Goal: Task Accomplishment & Management: Manage account settings

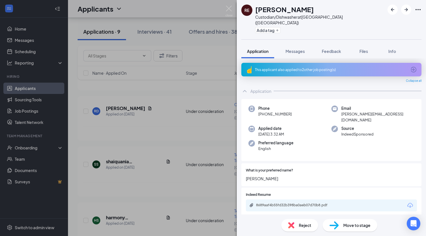
scroll to position [373, 0]
click at [304, 203] on div "8689aaf4b55fd32b398ba0aeb07d70b8.pdf" at bounding box center [295, 205] width 79 height 5
click at [303, 230] on div "Reject" at bounding box center [300, 225] width 37 height 12
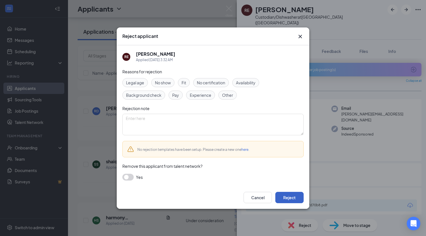
click at [292, 200] on button "Reject" at bounding box center [290, 197] width 28 height 11
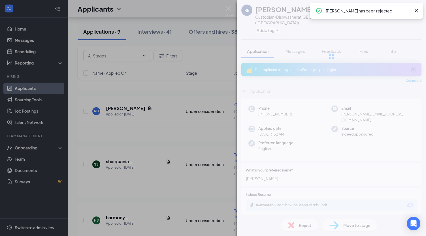
scroll to position [367, 0]
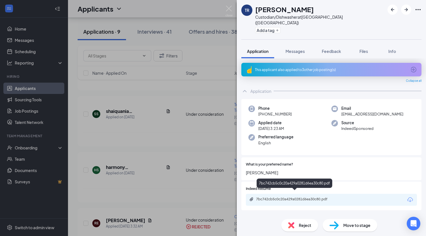
click at [310, 197] on div "7bc742cb5c0c20a429a0281d6ea30c80.pdf" at bounding box center [295, 199] width 79 height 5
click at [303, 226] on span "Reject" at bounding box center [305, 226] width 12 height 6
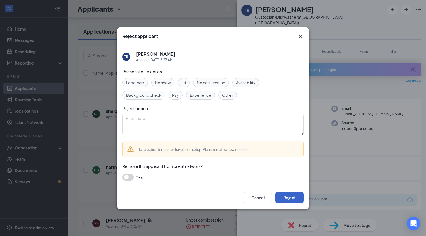
click at [291, 199] on button "Reject" at bounding box center [290, 197] width 28 height 11
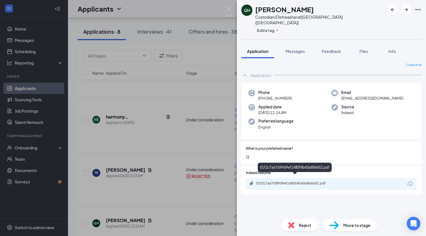
click at [309, 181] on div "01f2c7a67d99d9ef1480f4b60a806652.pdf" at bounding box center [295, 183] width 79 height 5
click at [356, 226] on span "Move to stage" at bounding box center [357, 226] width 27 height 6
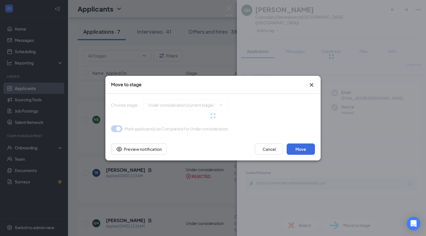
type input "Phone Screen (next stage)"
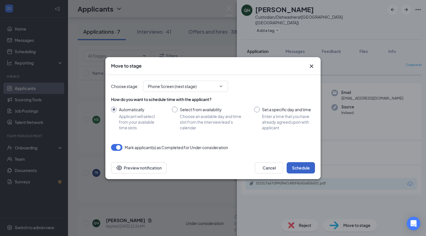
click at [299, 168] on button "Schedule" at bounding box center [301, 167] width 28 height 11
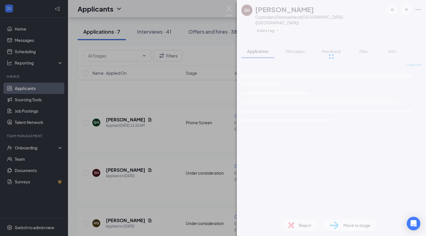
scroll to position [373, 0]
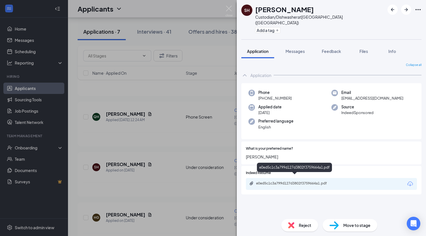
click at [288, 181] on div "e0ed5c1c3a799d127d3802f3759664a1.pdf" at bounding box center [295, 183] width 79 height 5
click at [300, 228] on span "Reject" at bounding box center [305, 226] width 12 height 6
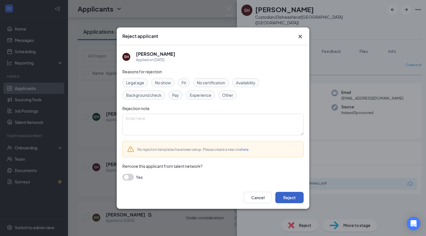
click at [291, 199] on button "Reject" at bounding box center [290, 197] width 28 height 11
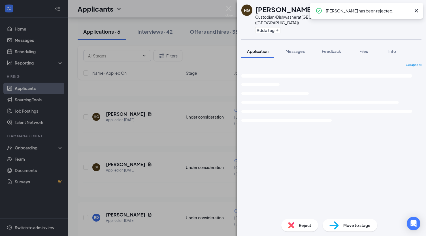
scroll to position [378, 0]
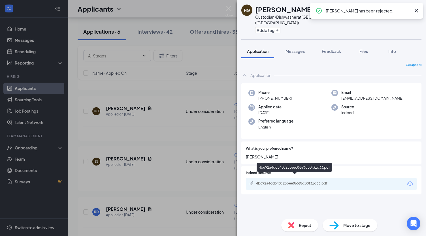
click at [310, 181] on div "4b692a4dd540c25bee06596c30f31d33.pdf" at bounding box center [295, 183] width 79 height 5
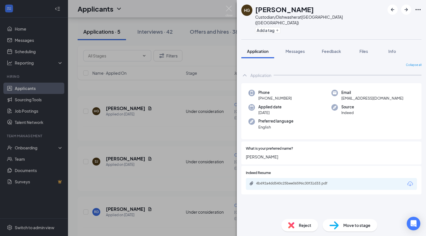
click at [355, 226] on span "Move to stage" at bounding box center [357, 226] width 27 height 6
type input "Phone Screen (next stage)"
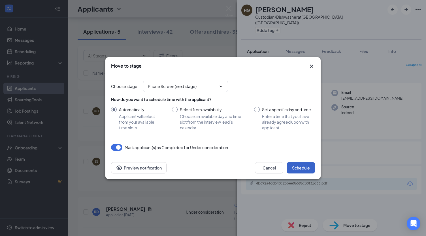
click at [303, 171] on button "Schedule" at bounding box center [301, 167] width 28 height 11
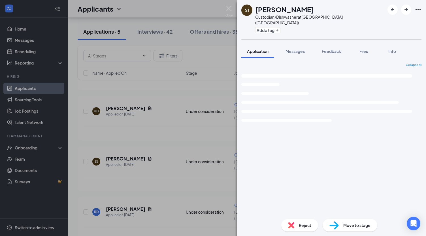
scroll to position [291, 0]
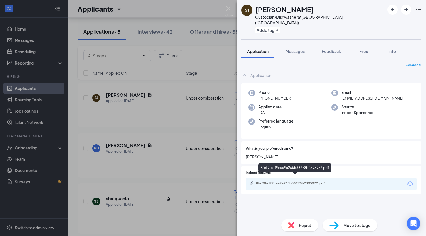
click at [309, 181] on div "8fef9fe1f9caa9a265b38278b2395972.pdf" at bounding box center [295, 183] width 79 height 5
click at [348, 229] on div "Move to stage" at bounding box center [350, 225] width 55 height 12
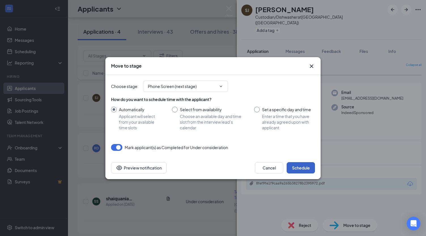
click at [305, 164] on button "Schedule" at bounding box center [301, 167] width 28 height 11
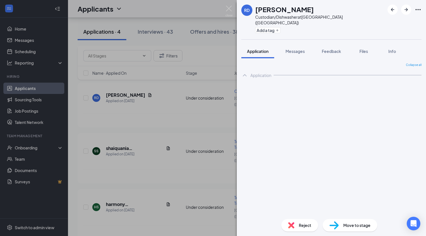
scroll to position [247, 0]
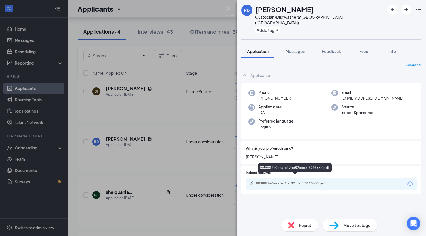
click at [310, 181] on div "00380f9e0eeafe49bc82cdd5f5295637.pdf" at bounding box center [295, 183] width 79 height 5
click at [354, 228] on span "Move to stage" at bounding box center [357, 226] width 27 height 6
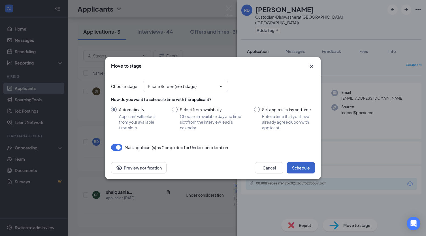
click at [306, 169] on button "Schedule" at bounding box center [301, 167] width 28 height 11
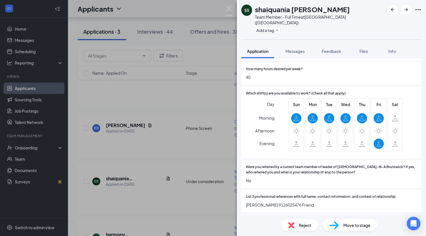
scroll to position [340, 0]
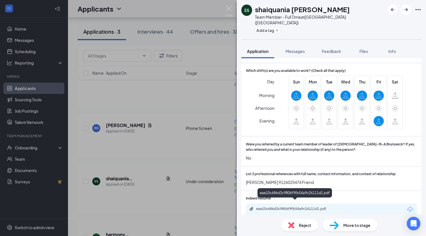
click at [313, 207] on div "eae10c686d3c9806f9fb54a9c26111d1.pdf" at bounding box center [295, 209] width 79 height 5
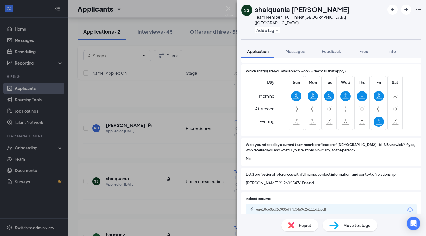
click at [299, 223] on div "Reject" at bounding box center [300, 225] width 37 height 12
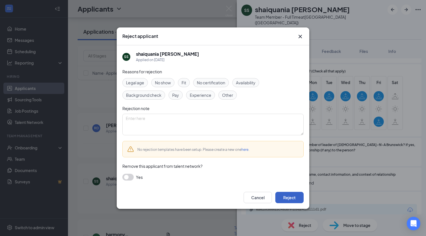
click at [295, 196] on button "Reject" at bounding box center [290, 197] width 28 height 11
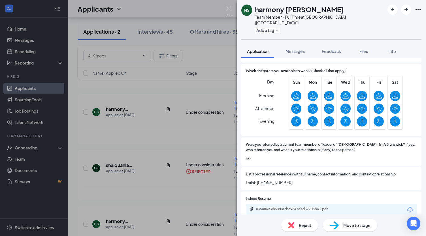
scroll to position [392, 0]
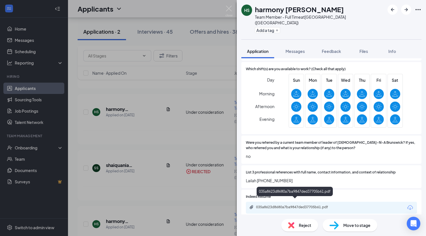
click at [309, 205] on div "035a8623d8680a7ba9847ded37705b61.pdf" at bounding box center [295, 207] width 79 height 5
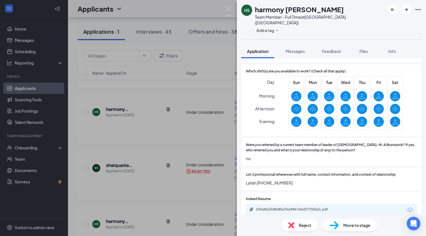
click at [298, 223] on div "Reject" at bounding box center [300, 225] width 37 height 12
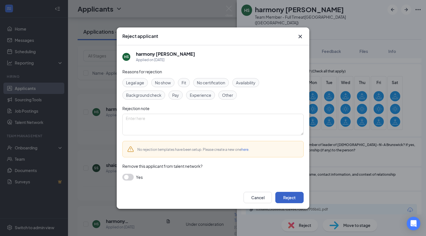
click at [289, 198] on button "Reject" at bounding box center [290, 197] width 28 height 11
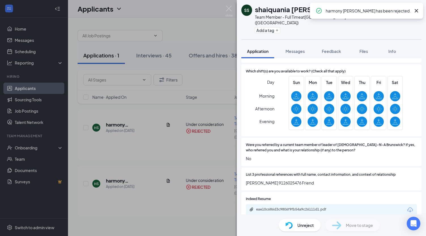
scroll to position [340, 0]
click at [231, 7] on img at bounding box center [229, 11] width 7 height 11
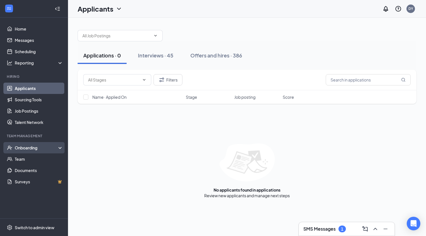
click at [29, 149] on div "Onboarding" at bounding box center [37, 148] width 44 height 6
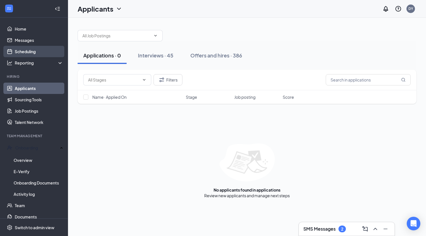
click at [28, 49] on link "Scheduling" at bounding box center [39, 51] width 48 height 11
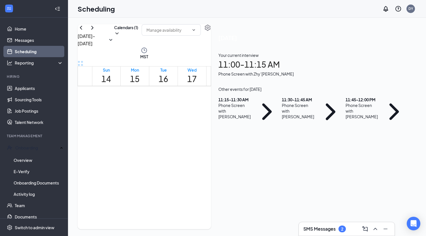
scroll to position [279, 0]
click at [370, 70] on h1 "11:00 - 11:15 AM" at bounding box center [314, 64] width 191 height 12
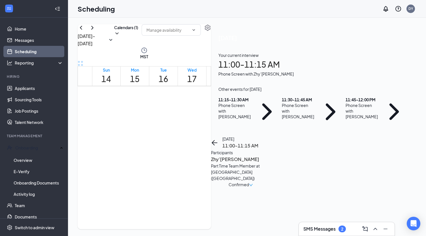
click at [271, 156] on h3 "Zhy’Yetta Batiste" at bounding box center [241, 159] width 60 height 7
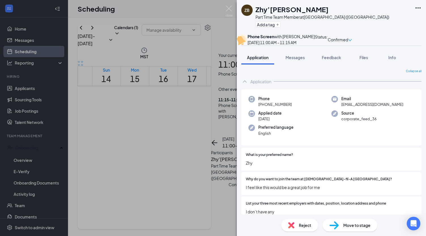
click at [297, 225] on div "Reject" at bounding box center [300, 225] width 37 height 12
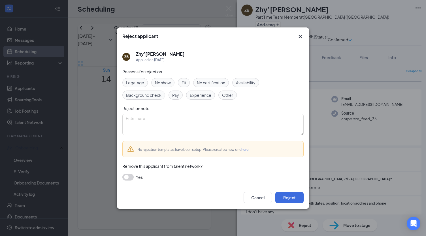
click at [165, 82] on span "No show" at bounding box center [163, 83] width 16 height 6
click at [287, 198] on button "Reject" at bounding box center [290, 197] width 28 height 11
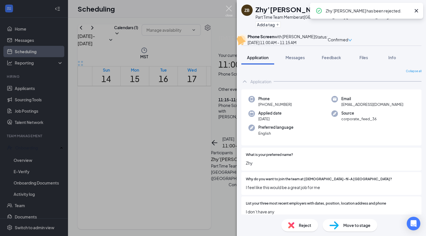
click at [229, 9] on img at bounding box center [229, 11] width 7 height 11
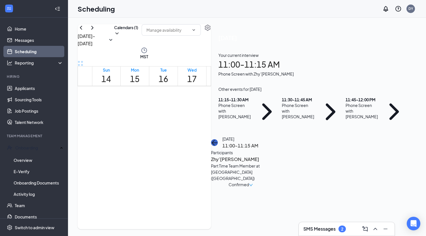
click at [218, 139] on icon "ArrowLeft" at bounding box center [214, 142] width 7 height 7
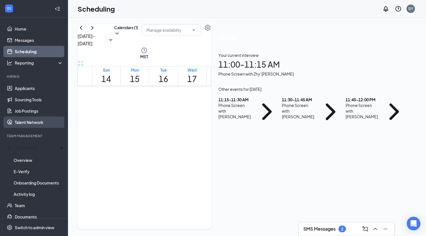
click at [22, 122] on link "Talent Network" at bounding box center [39, 122] width 48 height 11
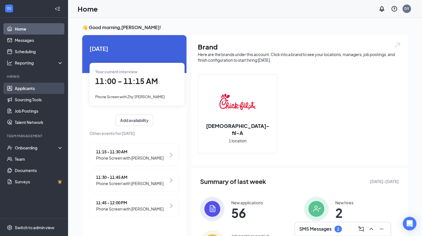
click at [32, 89] on link "Applicants" at bounding box center [39, 88] width 48 height 11
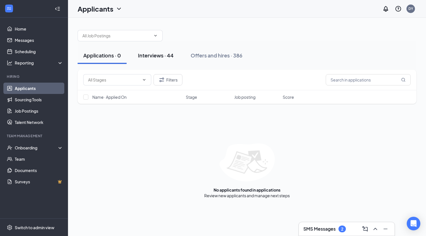
click at [153, 54] on div "Interviews · 44" at bounding box center [156, 55] width 36 height 7
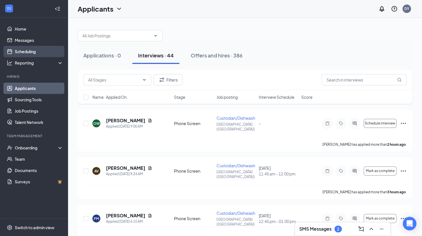
click at [28, 53] on link "Scheduling" at bounding box center [39, 51] width 48 height 11
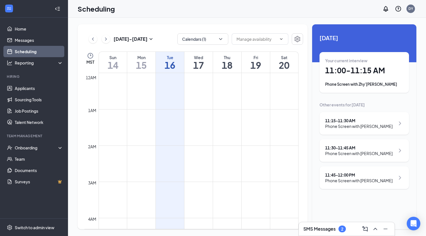
scroll to position [279, 0]
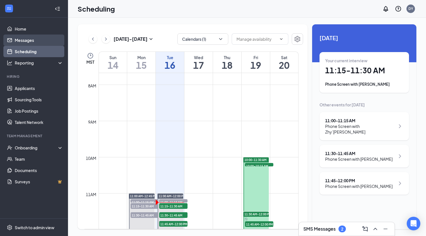
click at [27, 41] on link "Messages" at bounding box center [39, 40] width 48 height 11
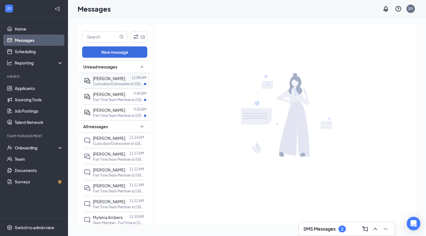
click at [113, 79] on span "[PERSON_NAME]" at bounding box center [109, 78] width 32 height 5
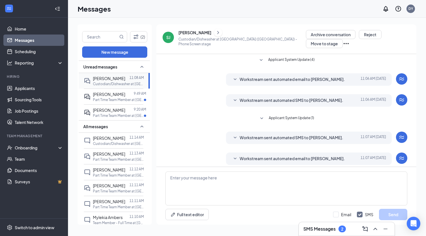
scroll to position [31, 0]
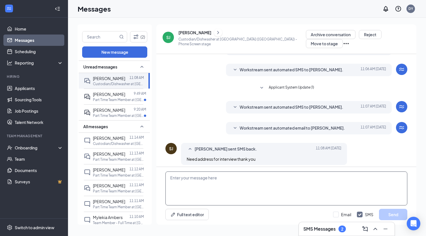
click at [227, 182] on textarea at bounding box center [287, 189] width 242 height 34
type textarea "It is a phone interview"
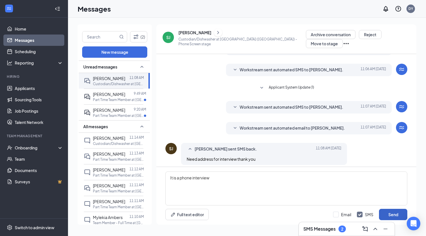
click at [393, 210] on button "Send" at bounding box center [393, 214] width 28 height 11
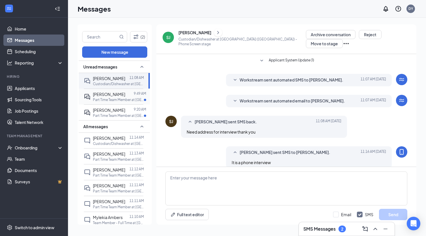
scroll to position [61, 0]
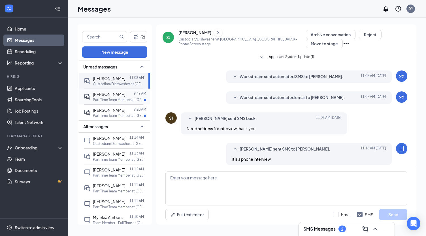
click at [117, 97] on span "[PERSON_NAME]" at bounding box center [109, 94] width 32 height 5
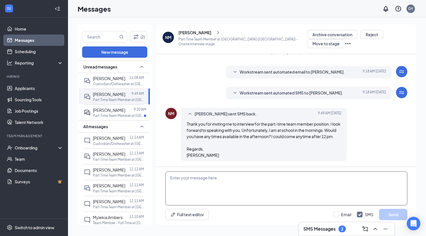
scroll to position [128, 0]
click at [268, 175] on textarea at bounding box center [287, 189] width 242 height 34
type textarea "i"
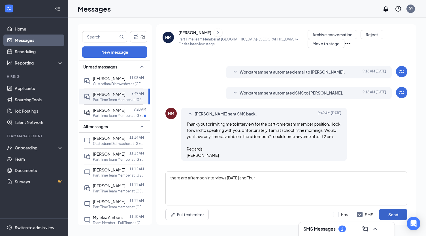
click at [396, 216] on button "Send" at bounding box center [393, 214] width 28 height 11
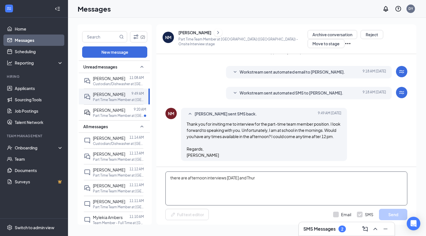
click at [275, 173] on textarea "there are afternoon interviews [DATE] and Thur" at bounding box center [287, 189] width 242 height 34
click at [261, 179] on textarea "there are afternoon interviews [DATE] and Thur" at bounding box center [287, 189] width 242 height 34
click at [241, 177] on textarea "there are afternoon interviews [DATE] and Thursdays" at bounding box center [287, 189] width 242 height 34
click at [311, 182] on textarea "there are afternoon interviews on Wednesdays and Thursdays" at bounding box center [287, 189] width 242 height 34
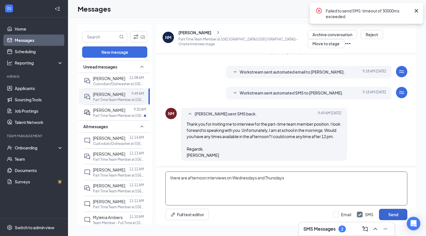
type textarea "there are afternoon interviews on Wednesdays and Thursdays"
click at [393, 212] on button "Send" at bounding box center [393, 214] width 28 height 11
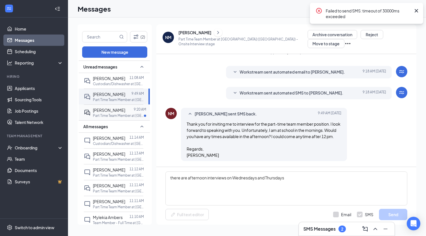
click at [125, 113] on div at bounding box center [129, 110] width 9 height 6
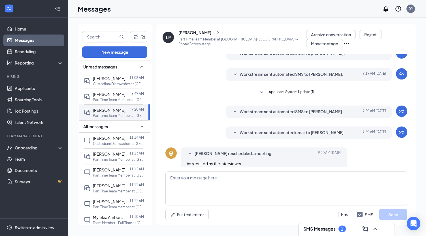
scroll to position [153, 0]
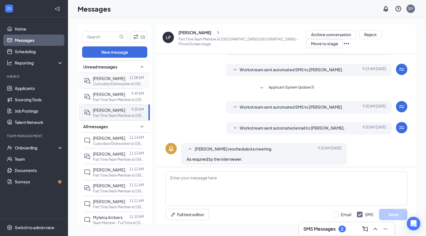
click at [104, 80] on span "[PERSON_NAME]" at bounding box center [109, 78] width 32 height 5
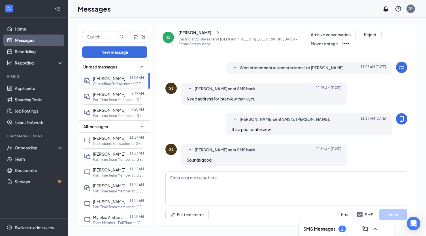
scroll to position [110, 0]
click at [106, 96] on span "[PERSON_NAME]" at bounding box center [109, 94] width 32 height 5
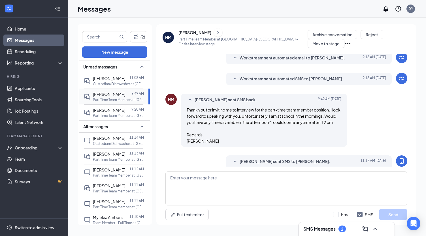
scroll to position [142, 0]
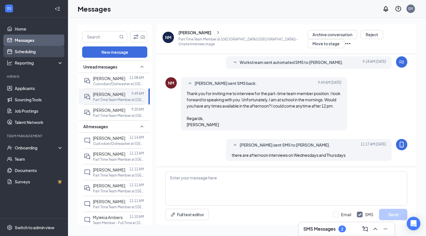
click at [33, 53] on link "Scheduling" at bounding box center [39, 51] width 48 height 11
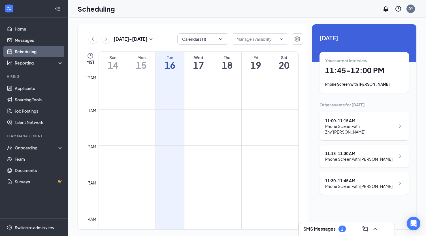
scroll to position [279, 0]
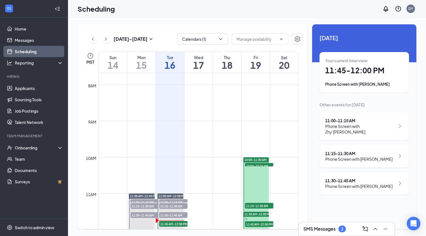
click at [354, 178] on div "11:30 - 11:45 AM" at bounding box center [358, 181] width 67 height 6
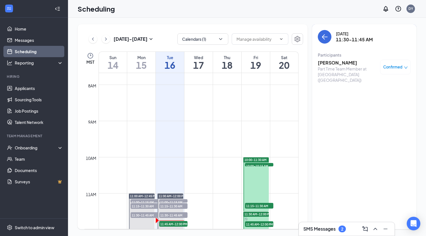
click at [336, 65] on h3 "[PERSON_NAME]" at bounding box center [348, 63] width 60 height 6
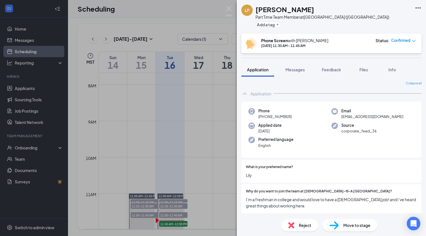
click at [355, 225] on span "Move to stage" at bounding box center [357, 226] width 27 height 6
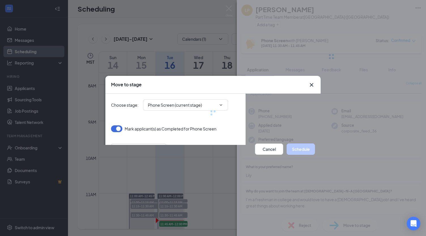
type input "Onsite Interview (next stage)"
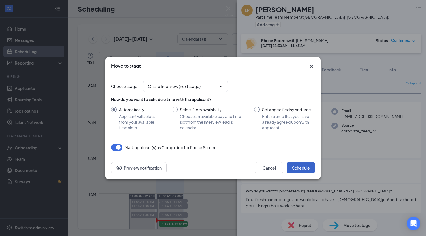
click at [302, 170] on button "Schedule" at bounding box center [301, 167] width 28 height 11
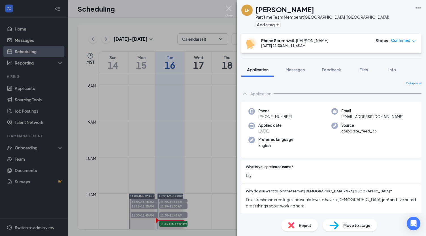
click at [229, 7] on img at bounding box center [229, 11] width 7 height 11
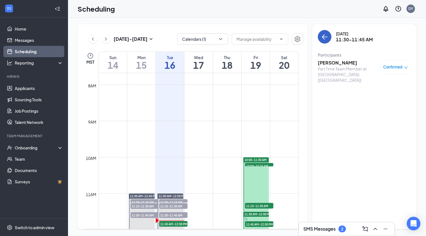
click at [322, 38] on icon "ArrowLeft" at bounding box center [324, 36] width 7 height 7
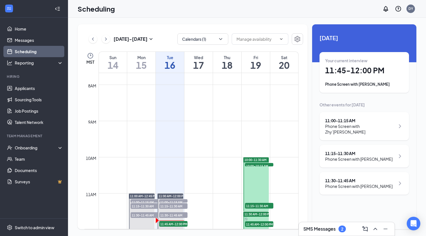
click at [350, 151] on div "11:15 - 11:30 AM" at bounding box center [358, 154] width 67 height 6
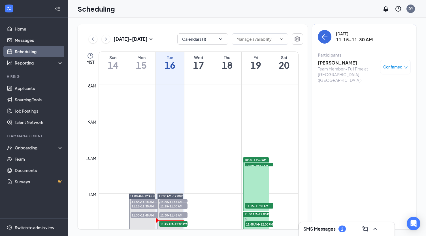
click at [332, 61] on h3 "[PERSON_NAME]" at bounding box center [348, 63] width 60 height 6
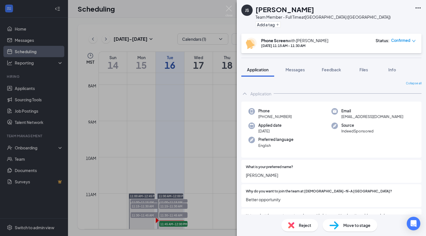
click at [351, 224] on span "Move to stage" at bounding box center [357, 226] width 27 height 6
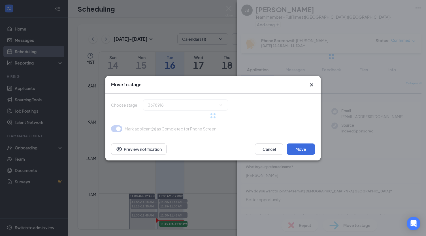
type input "Onsite Interview (next stage)"
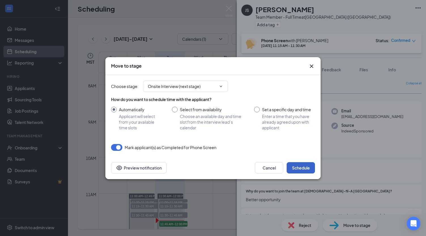
click at [300, 168] on button "Schedule" at bounding box center [301, 167] width 28 height 11
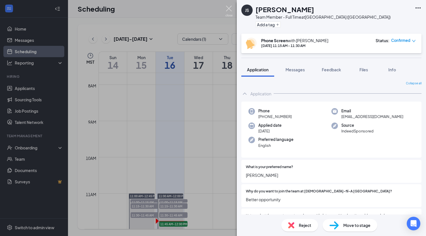
click at [228, 8] on img at bounding box center [229, 11] width 7 height 11
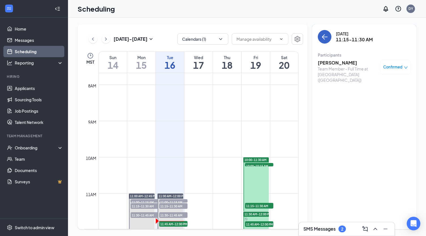
click at [326, 39] on icon "ArrowLeft" at bounding box center [324, 36] width 7 height 7
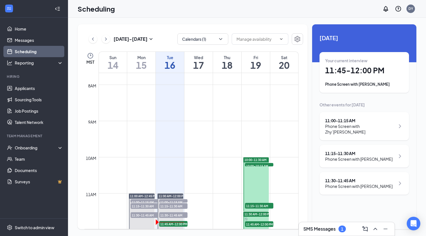
click at [366, 69] on h1 "11:45 - 12:00 PM" at bounding box center [364, 71] width 78 height 10
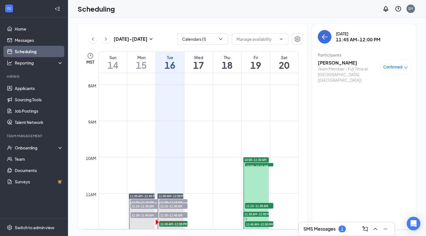
click at [336, 62] on h3 "[PERSON_NAME]" at bounding box center [348, 63] width 60 height 6
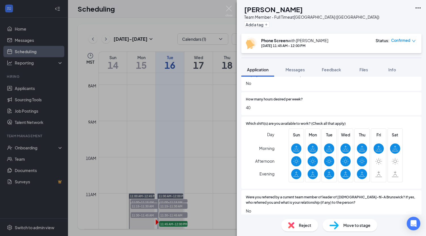
scroll to position [409, 0]
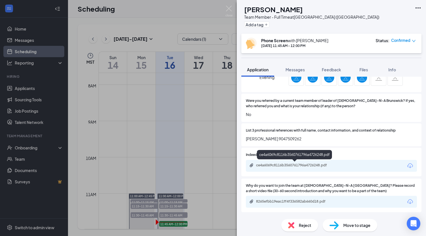
click at [307, 166] on div "ce4a6069c8116b3560761796a4726248.pdf" at bounding box center [295, 165] width 79 height 5
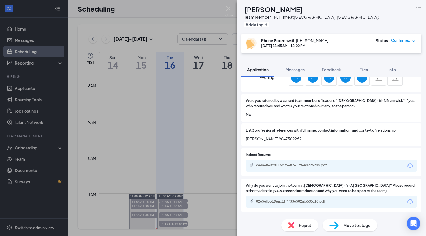
scroll to position [406, 0]
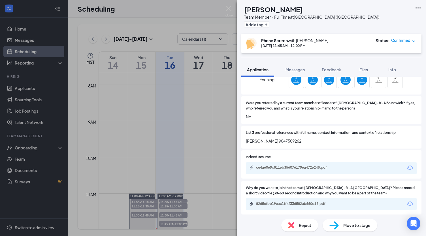
click at [355, 227] on span "Move to stage" at bounding box center [357, 226] width 27 height 6
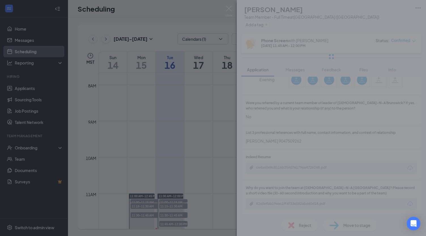
type input "Onsite Interview (next stage)"
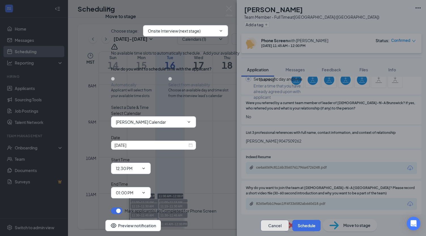
click at [268, 220] on button "Cancel" at bounding box center [275, 225] width 28 height 11
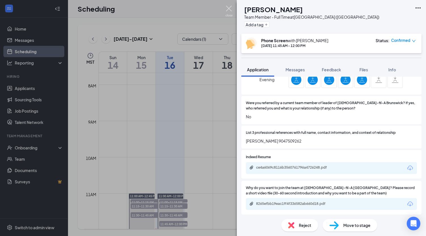
click at [231, 7] on img at bounding box center [229, 11] width 7 height 11
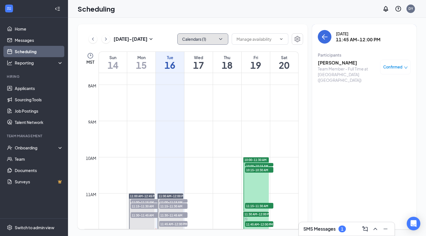
click at [217, 38] on button "Calendars (1)" at bounding box center [202, 38] width 51 height 11
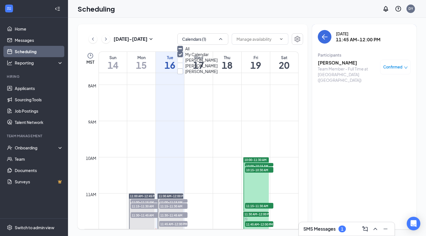
click at [185, 74] on input "[PERSON_NAME]" at bounding box center [197, 72] width 40 height 6
checkbox input "true"
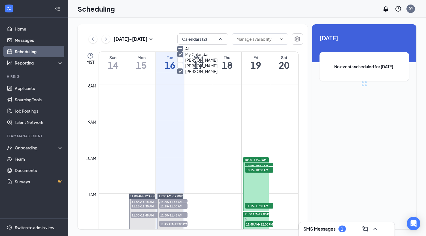
click at [187, 57] on input "My Calendar" at bounding box center [192, 55] width 31 height 6
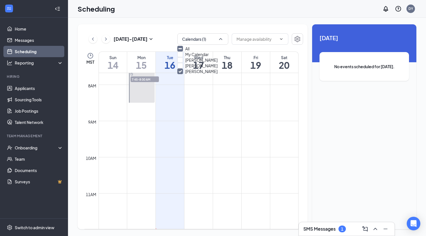
click at [273, 9] on div "Scheduling DY" at bounding box center [247, 9] width 358 height 18
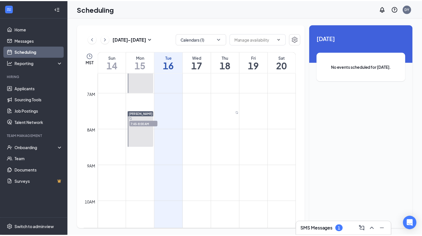
scroll to position [165, 0]
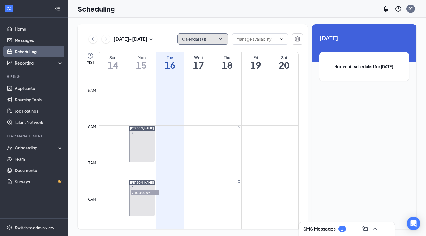
click at [223, 38] on icon "ChevronDown" at bounding box center [221, 39] width 6 height 6
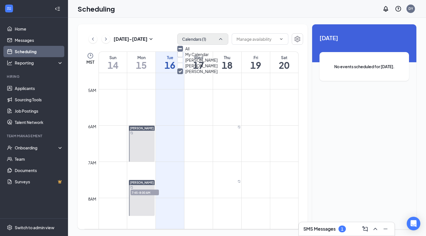
click at [187, 57] on input "My Calendar" at bounding box center [192, 55] width 31 height 6
checkbox input "true"
click at [183, 74] on input "[PERSON_NAME]" at bounding box center [197, 72] width 40 height 6
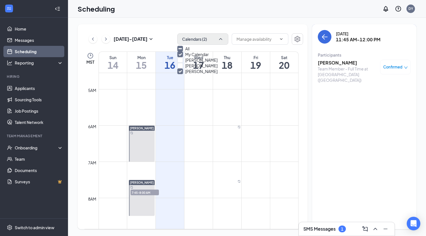
checkbox input "false"
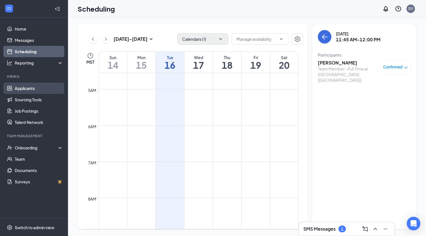
click at [26, 87] on link "Applicants" at bounding box center [39, 88] width 48 height 11
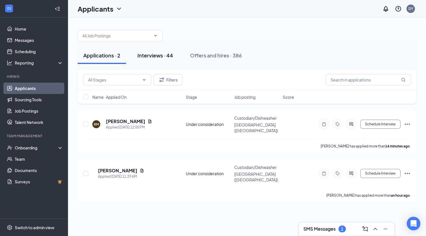
click at [155, 60] on button "Interviews · 44" at bounding box center [155, 55] width 47 height 17
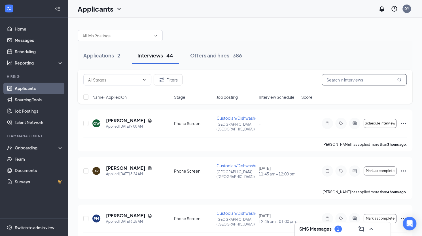
click at [367, 80] on input "text" at bounding box center [364, 79] width 85 height 11
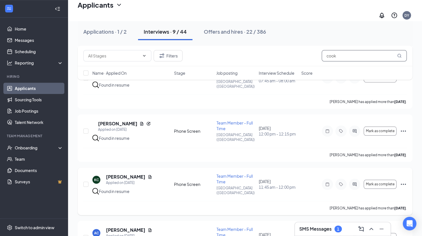
scroll to position [312, 0]
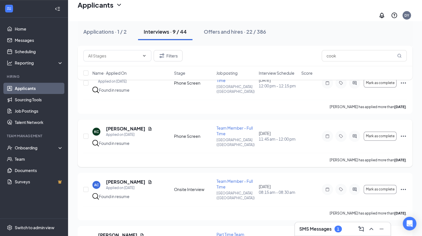
click at [405, 136] on icon "Ellipses" at bounding box center [403, 136] width 5 height 1
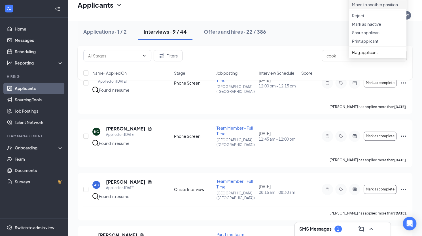
click at [368, 7] on p "Move to another position" at bounding box center [377, 5] width 51 height 6
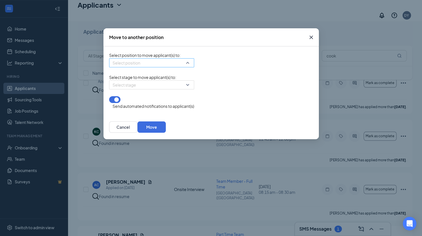
click at [187, 66] on div "Select position" at bounding box center [151, 62] width 85 height 9
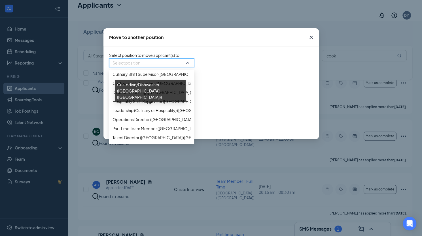
scroll to position [57, 0]
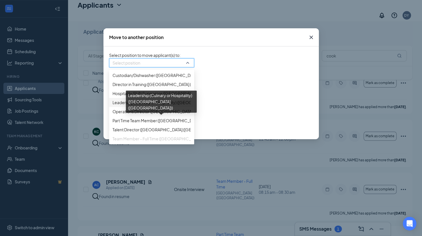
click at [150, 106] on span "Leadership (Culinary or Hospitality) ([GEOGRAPHIC_DATA] ([GEOGRAPHIC_DATA]))" at bounding box center [189, 103] width 153 height 6
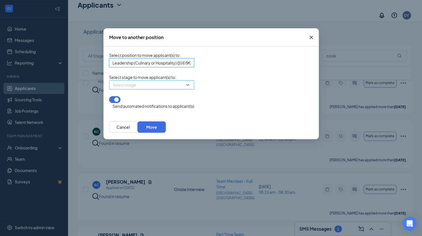
click at [188, 90] on div "Select stage" at bounding box center [151, 85] width 85 height 9
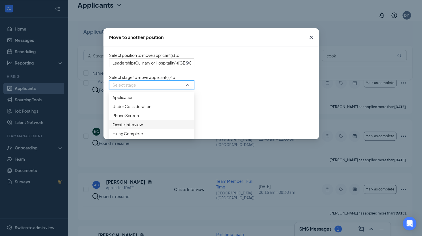
click at [126, 128] on span "Onsite Interview" at bounding box center [128, 125] width 30 height 6
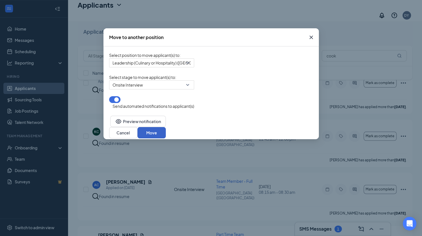
click at [166, 132] on button "Move" at bounding box center [151, 132] width 28 height 11
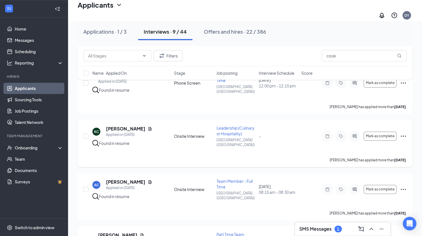
click at [108, 141] on div "Found in resume" at bounding box center [114, 144] width 31 height 6
click at [95, 140] on img at bounding box center [95, 143] width 7 height 7
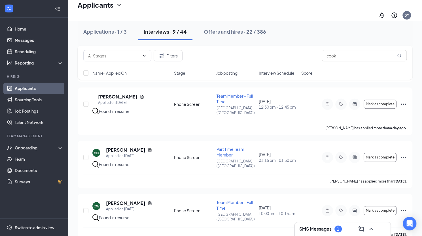
scroll to position [0, 0]
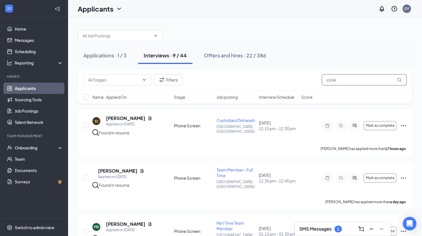
click at [346, 81] on input "cook" at bounding box center [364, 79] width 85 height 11
type input "c"
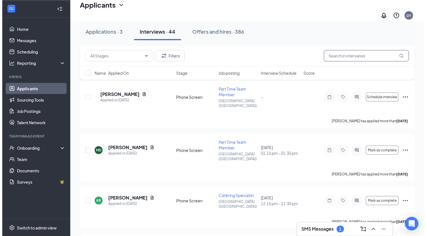
scroll to position [788, 0]
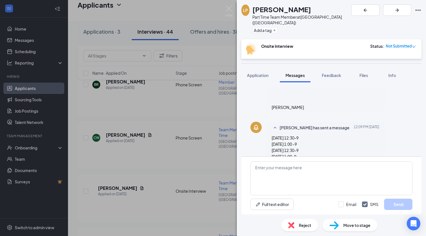
scroll to position [274, 0]
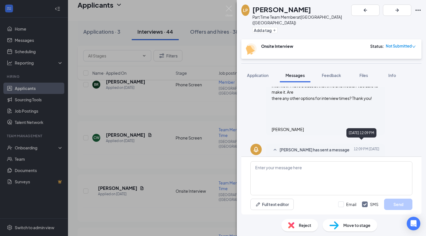
scroll to position [274, 0]
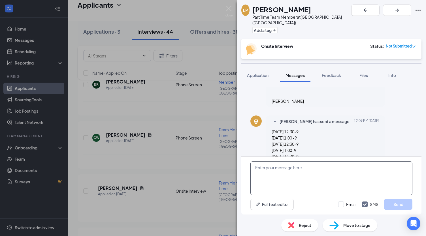
click at [314, 170] on textarea at bounding box center [332, 179] width 162 height 34
type textarea "We are looking to have other slots added"
click at [400, 203] on button "Send" at bounding box center [398, 204] width 28 height 11
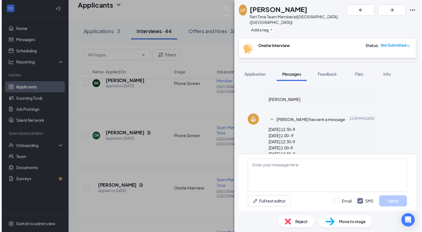
scroll to position [310, 0]
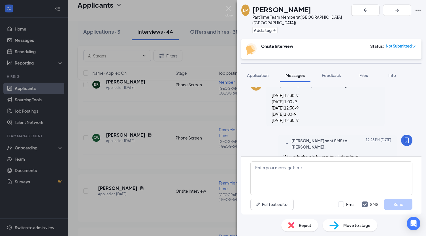
click at [230, 8] on img at bounding box center [229, 11] width 7 height 11
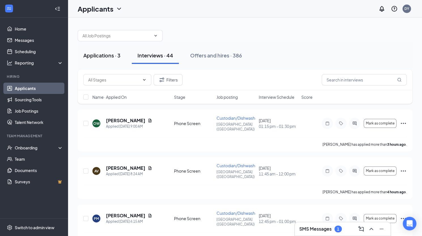
click at [92, 52] on div "Applications · 3" at bounding box center [101, 55] width 37 height 7
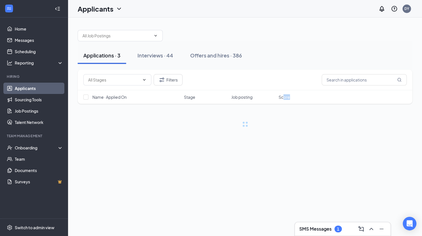
click at [292, 108] on div "Filters Name · Applied On Stage Job posting Score" at bounding box center [245, 90] width 335 height 40
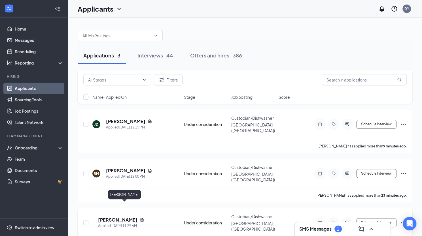
click at [126, 217] on h5 "[PERSON_NAME]" at bounding box center [117, 220] width 39 height 6
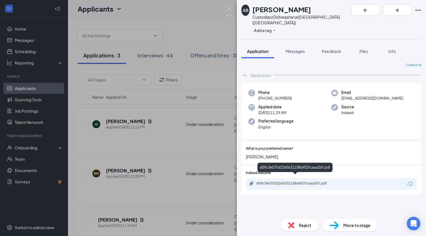
click at [308, 181] on div "d09c3e075d2260d31108d452fcaaa2bf.pdf" at bounding box center [295, 183] width 79 height 5
click at [231, 7] on img at bounding box center [229, 11] width 7 height 11
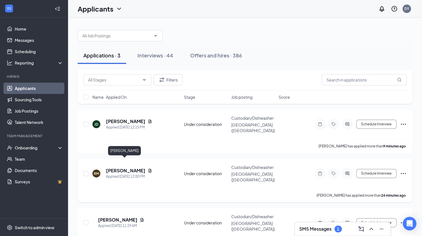
click at [118, 168] on h5 "[PERSON_NAME]" at bounding box center [125, 171] width 39 height 6
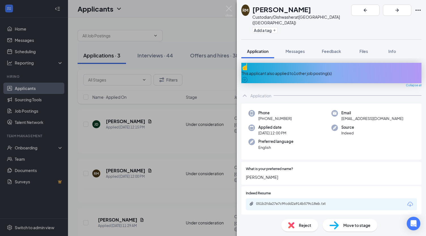
click at [235, 9] on div "RM [PERSON_NAME] Custodian/Dishwasher at [GEOGRAPHIC_DATA] ([GEOGRAPHIC_DATA]) …" at bounding box center [213, 118] width 426 height 236
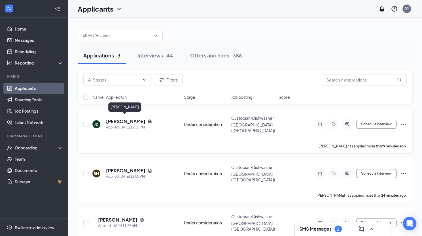
click at [128, 118] on h5 "[PERSON_NAME]" at bounding box center [125, 121] width 39 height 6
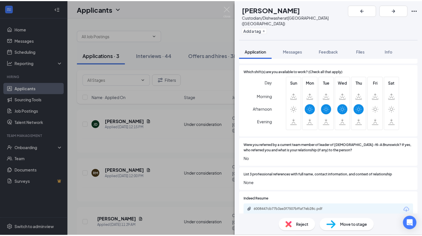
scroll to position [342, 0]
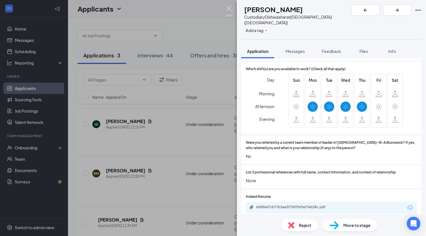
click at [231, 9] on img at bounding box center [229, 11] width 7 height 11
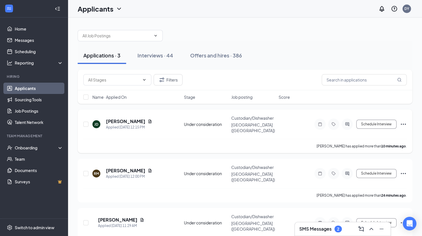
scroll to position [5, 0]
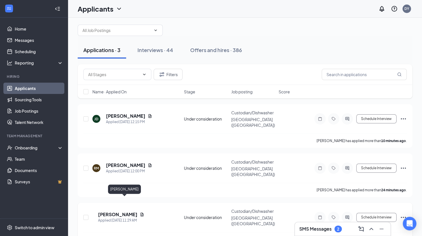
click at [124, 212] on h5 "[PERSON_NAME]" at bounding box center [117, 215] width 39 height 6
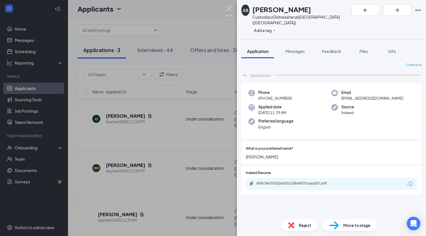
click at [230, 8] on img at bounding box center [229, 11] width 7 height 11
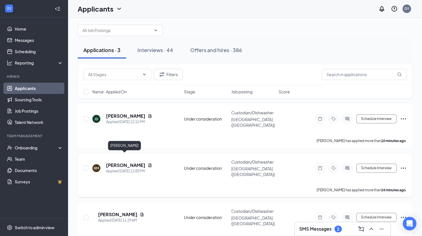
click at [121, 162] on h5 "[PERSON_NAME]" at bounding box center [125, 165] width 39 height 6
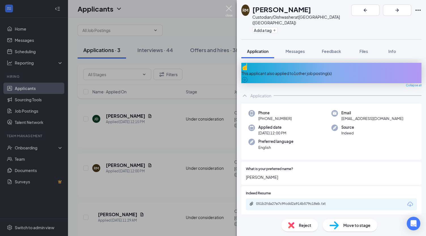
click at [230, 6] on img at bounding box center [229, 11] width 7 height 11
